Goal: Task Accomplishment & Management: Manage account settings

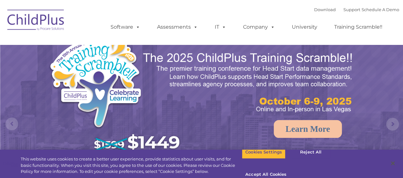
select select "MEDIUM"
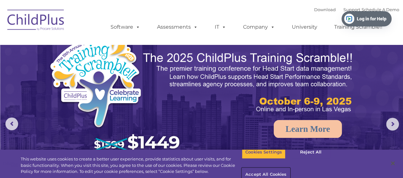
click at [290, 168] on button "Accept All Cookies" at bounding box center [266, 174] width 48 height 13
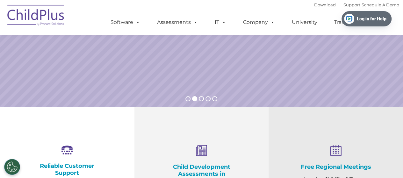
scroll to position [140, 0]
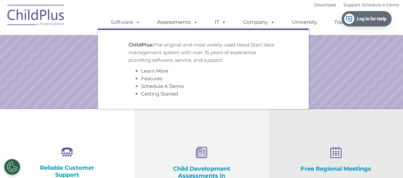
click at [130, 25] on link "Software" at bounding box center [125, 22] width 42 height 13
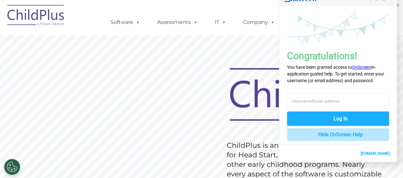
click at [344, 136] on p "Hide OnScreen Help" at bounding box center [340, 135] width 45 height 8
click at [334, 134] on p "Hide OnScreen Help" at bounding box center [340, 135] width 45 height 8
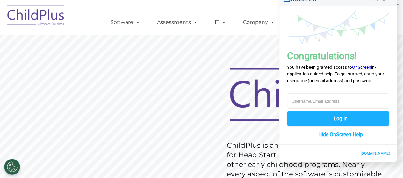
click at [305, 104] on input "text" at bounding box center [338, 100] width 102 height 15
click at [325, 97] on input "text" at bounding box center [338, 100] width 102 height 15
type input "p00117730@browardschools.com"
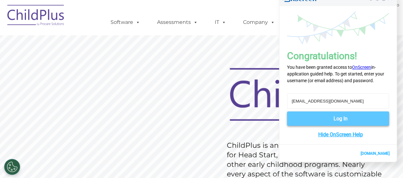
click at [316, 122] on button "Log In" at bounding box center [338, 119] width 102 height 14
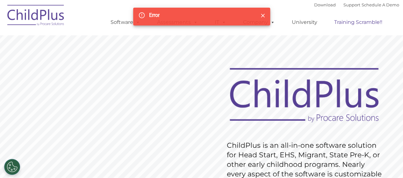
click at [369, 21] on link "Training Scramble!!" at bounding box center [358, 22] width 61 height 13
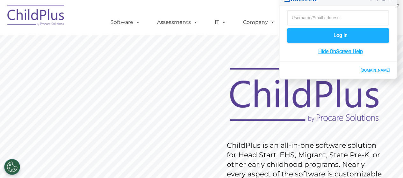
click at [301, 18] on input "text" at bounding box center [338, 17] width 102 height 15
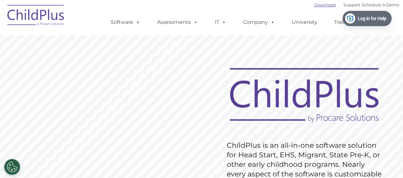
click at [321, 7] on link "Download" at bounding box center [325, 4] width 22 height 5
